Goal: Information Seeking & Learning: Learn about a topic

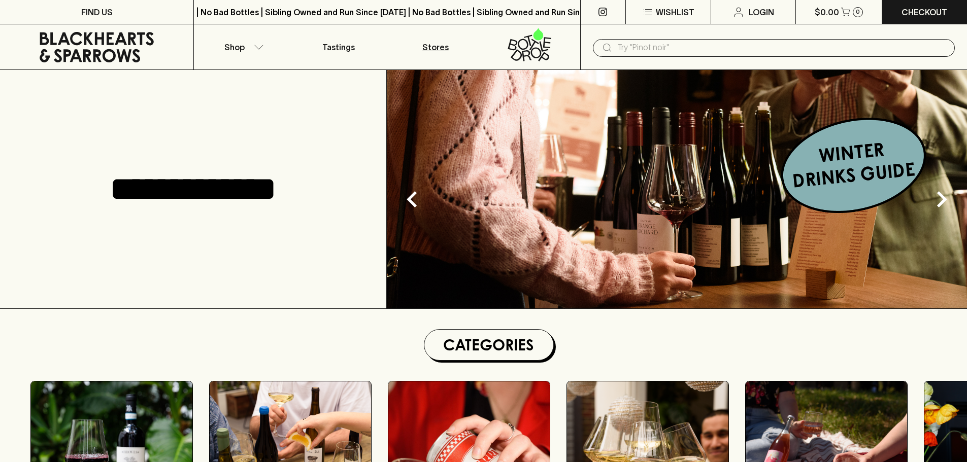
click at [442, 44] on p "Stores" at bounding box center [435, 47] width 26 height 12
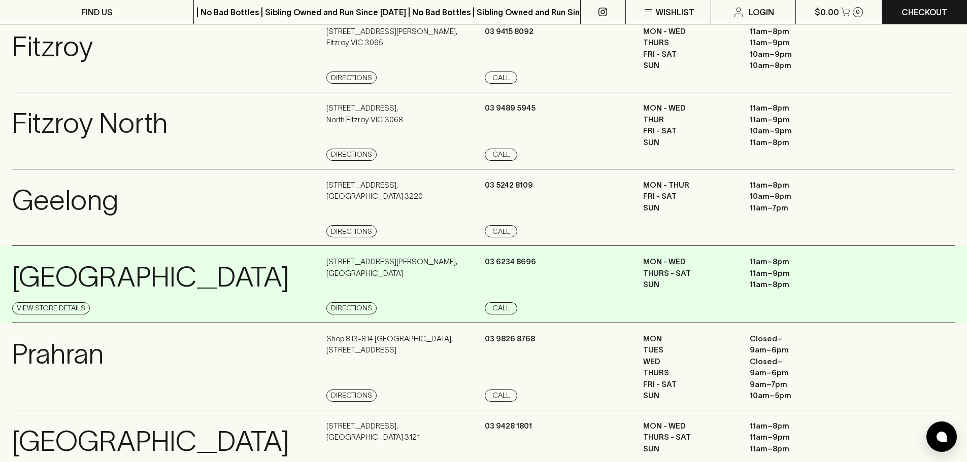
scroll to position [711, 0]
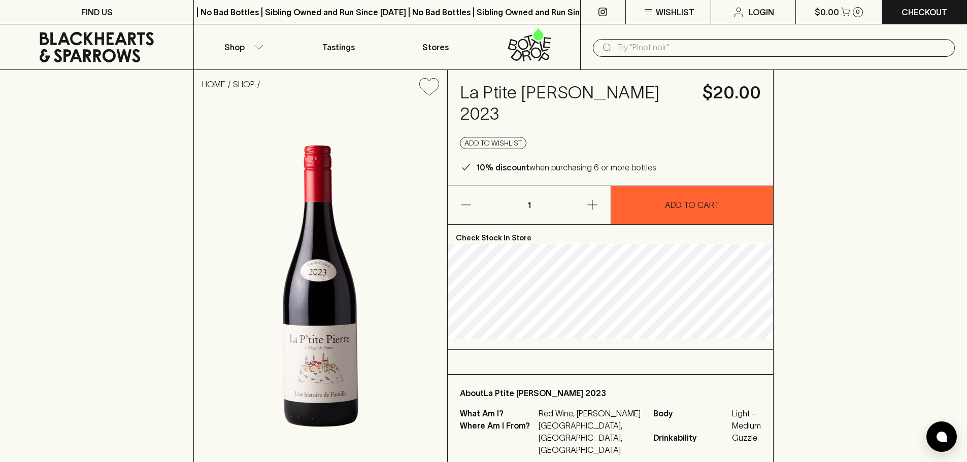
drag, startPoint x: 461, startPoint y: 86, endPoint x: 506, endPoint y: 110, distance: 50.2
click at [506, 110] on h4 "La Ptite [PERSON_NAME] 2023" at bounding box center [575, 103] width 230 height 43
copy h4 "La Ptite [PERSON_NAME] 2023"
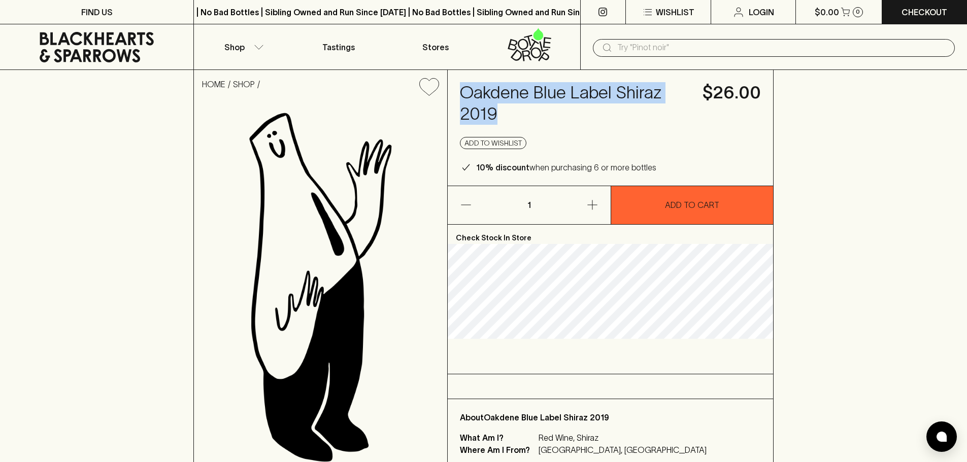
drag, startPoint x: 460, startPoint y: 91, endPoint x: 510, endPoint y: 115, distance: 54.7
click at [510, 115] on h4 "Oakdene Blue Label Shiraz 2019" at bounding box center [575, 103] width 230 height 43
copy h4 "Oakdene Blue Label Shiraz 2019"
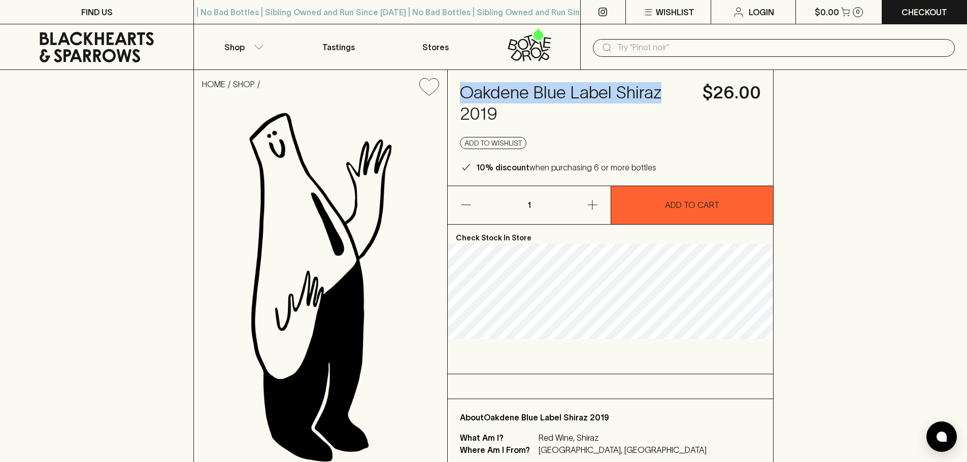
drag, startPoint x: 460, startPoint y: 90, endPoint x: 664, endPoint y: 83, distance: 203.7
click at [664, 83] on h4 "Oakdene Blue Label Shiraz 2019" at bounding box center [575, 103] width 230 height 43
copy h4 "Oakdene Blue Label Shiraz"
